Goal: Transaction & Acquisition: Purchase product/service

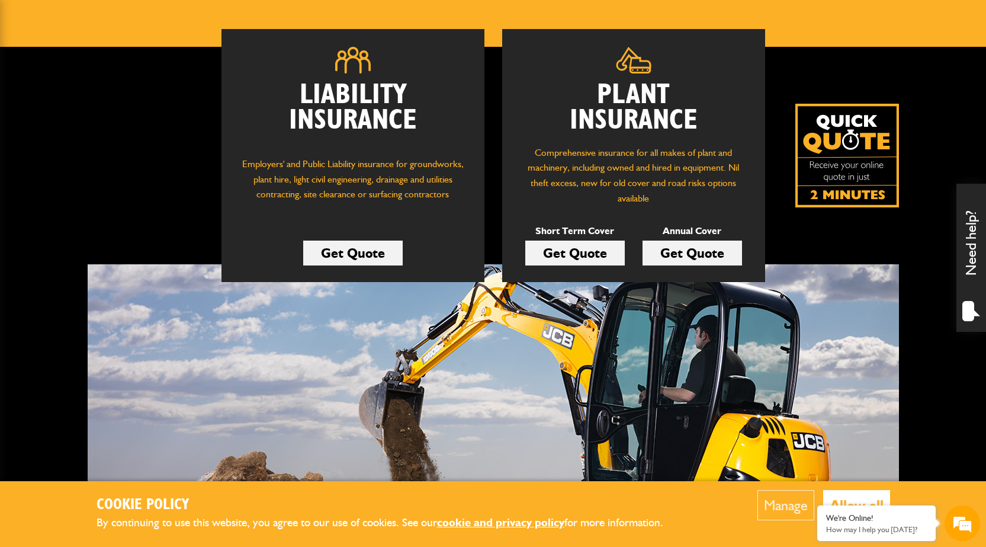
scroll to position [78, 0]
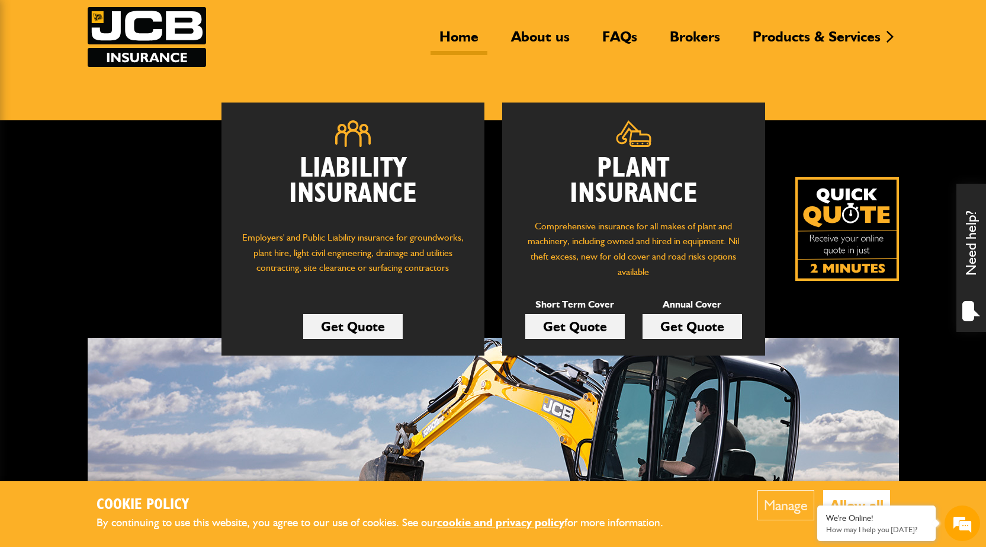
click at [587, 334] on link "Get Quote" at bounding box center [575, 326] width 100 height 25
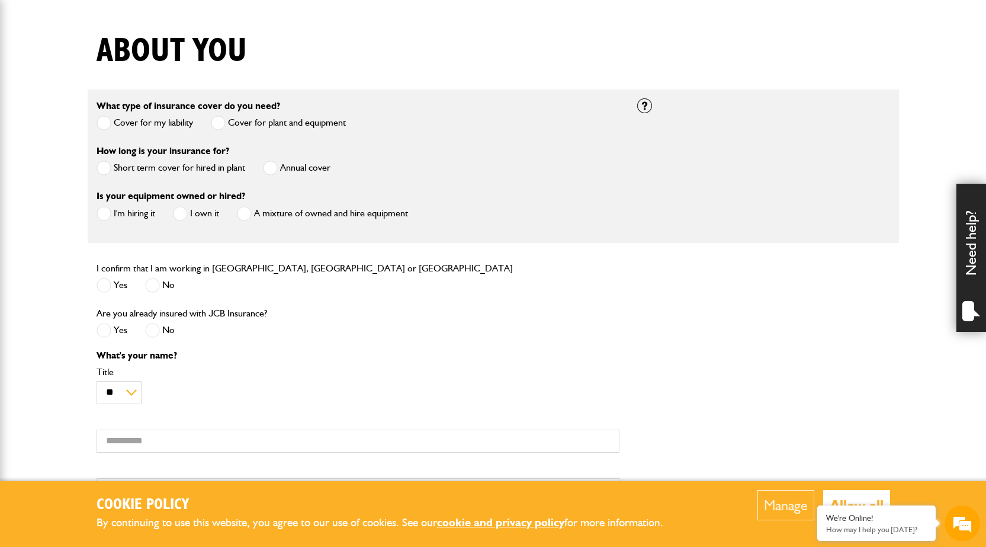
scroll to position [296, 0]
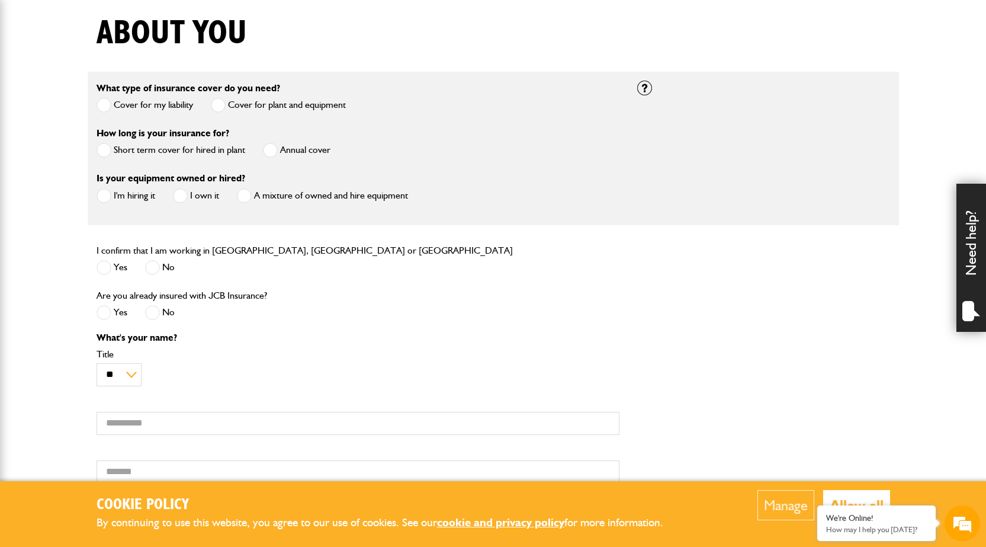
click at [102, 149] on span at bounding box center [104, 150] width 15 height 15
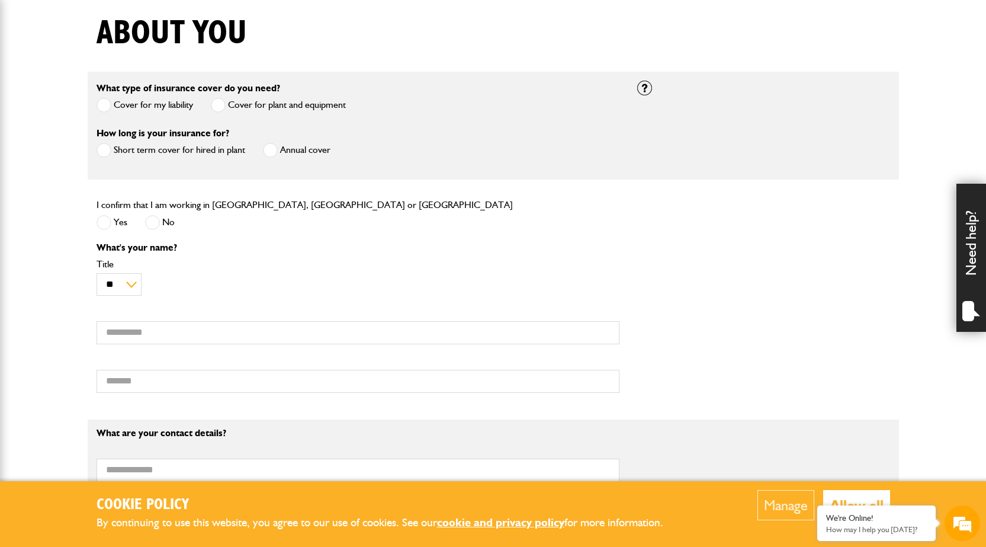
scroll to position [0, 0]
click at [103, 223] on span at bounding box center [104, 222] width 15 height 15
